Goal: Transaction & Acquisition: Purchase product/service

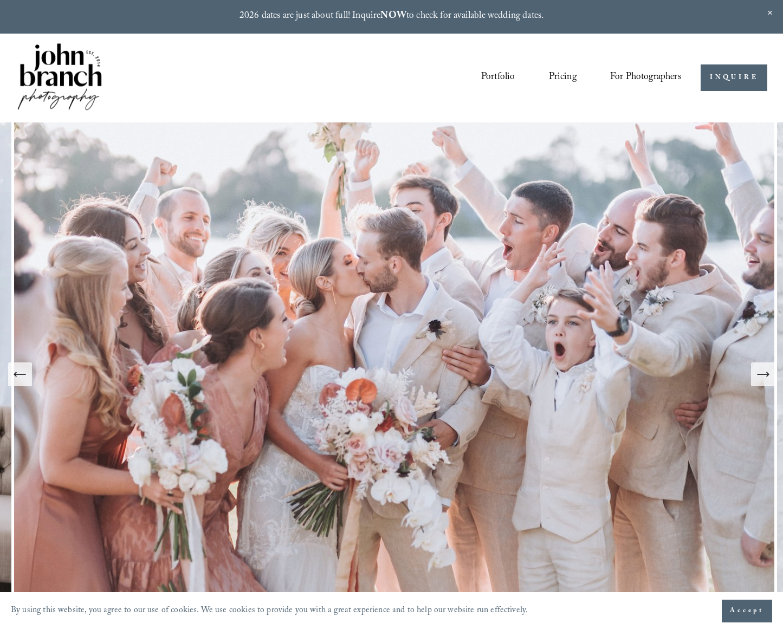
click at [557, 76] on link "Pricing" at bounding box center [563, 78] width 28 height 21
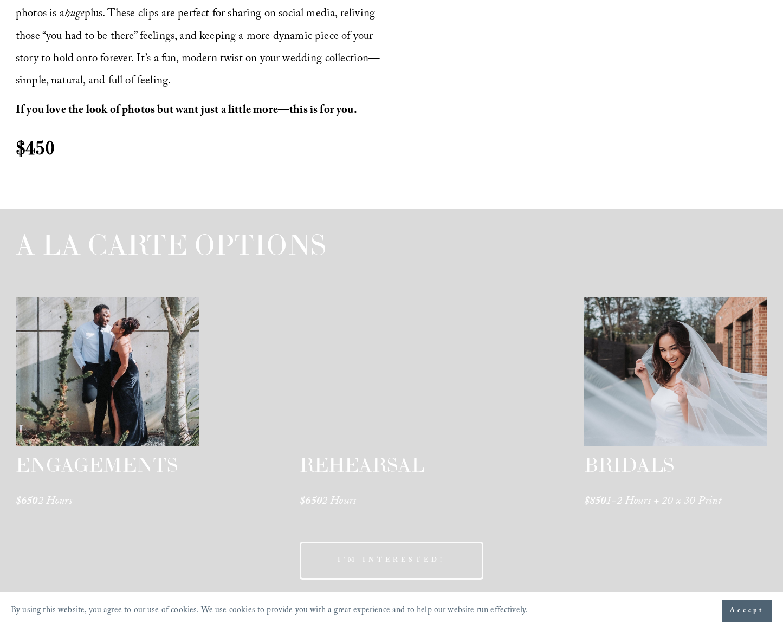
scroll to position [1571, 0]
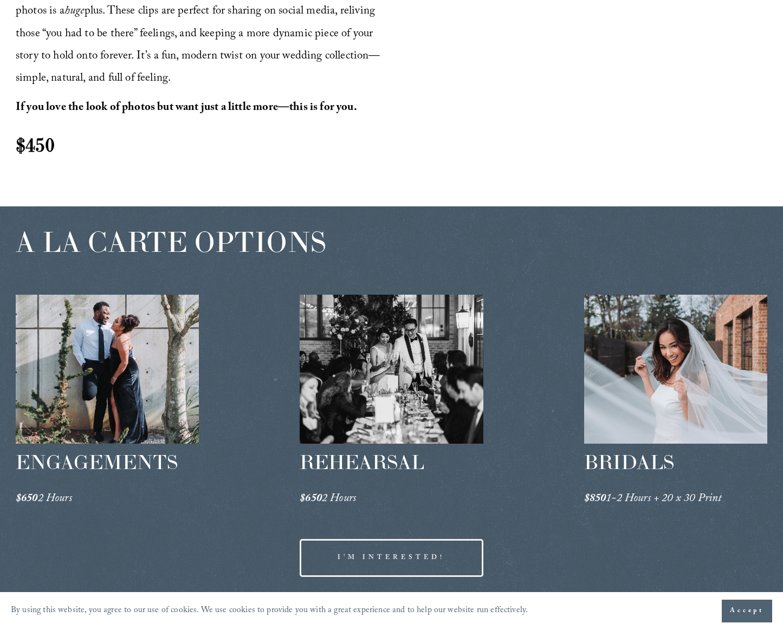
click at [93, 295] on div at bounding box center [108, 369] width 184 height 149
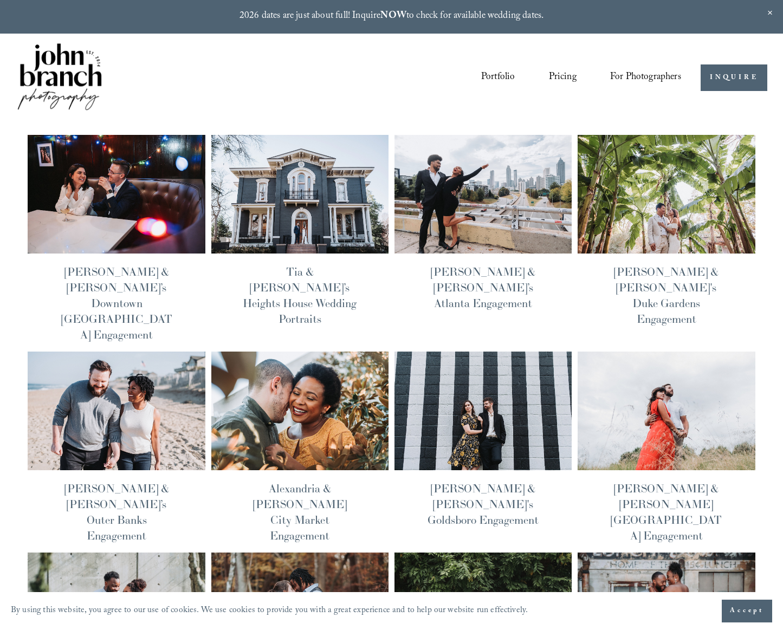
click at [466, 207] on img at bounding box center [482, 194] width 179 height 120
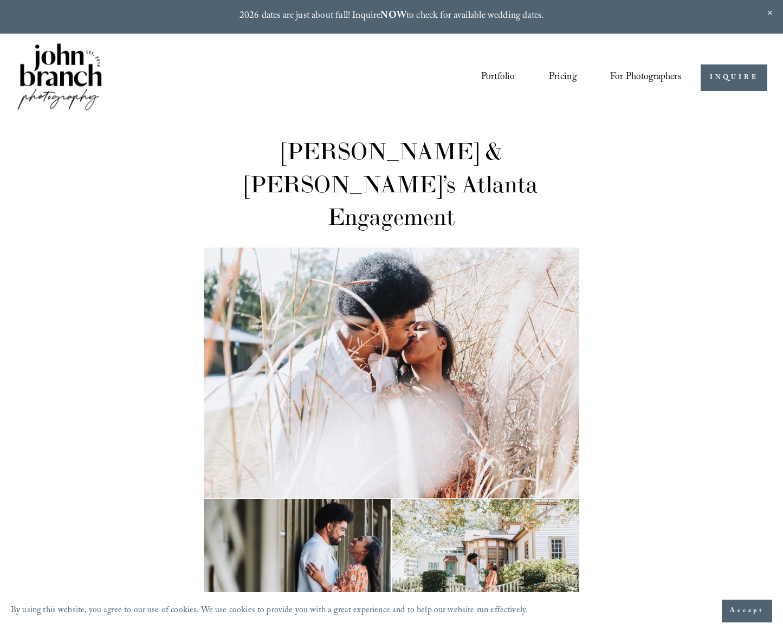
click at [0, 0] on span "Presets" at bounding box center [0, 0] width 0 height 0
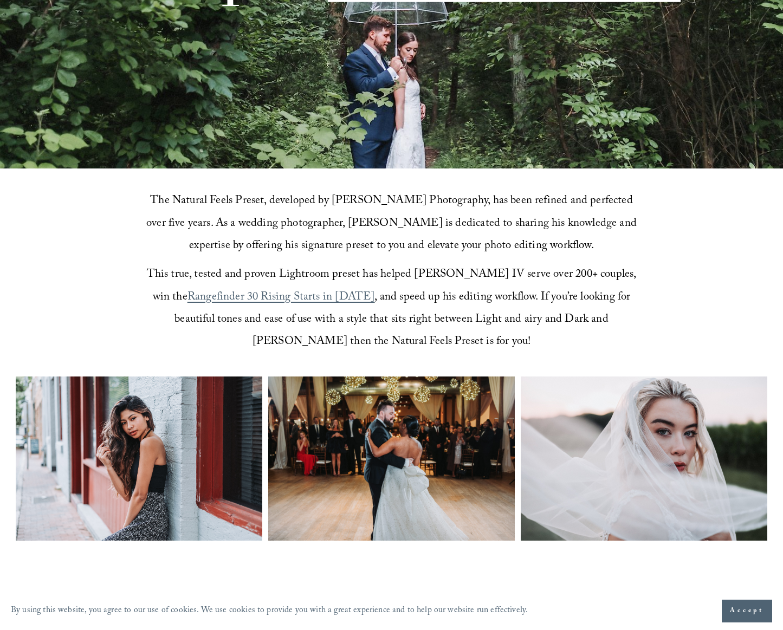
scroll to position [325, 0]
